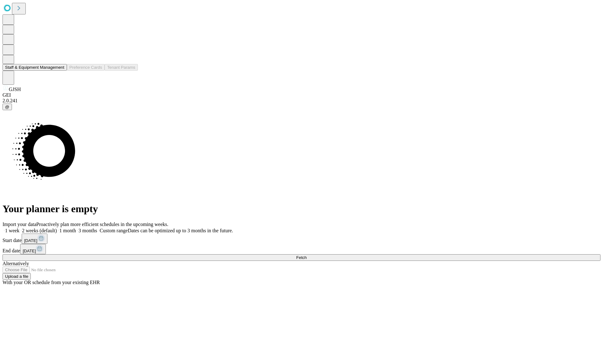
click at [60, 71] on button "Staff & Equipment Management" at bounding box center [35, 67] width 64 height 7
